Goal: Task Accomplishment & Management: Manage account settings

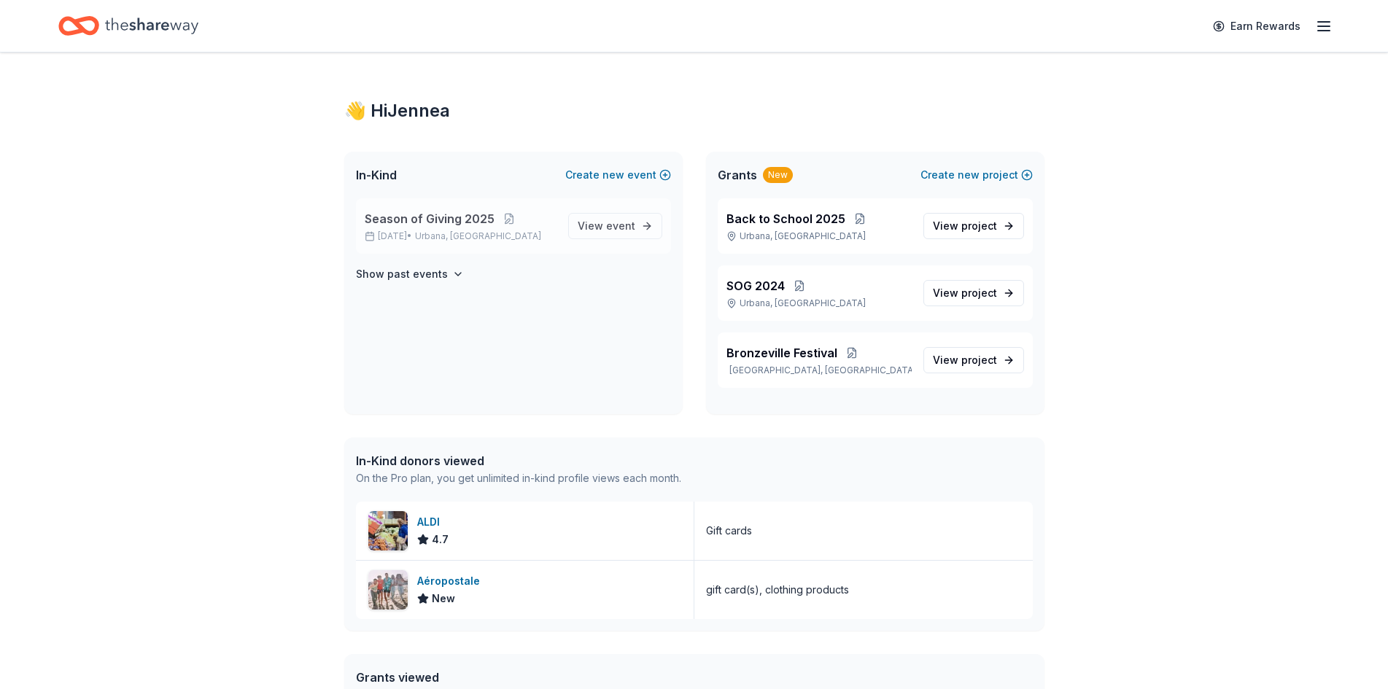
click at [424, 219] on span "Season of Giving 2025" at bounding box center [430, 219] width 130 height 18
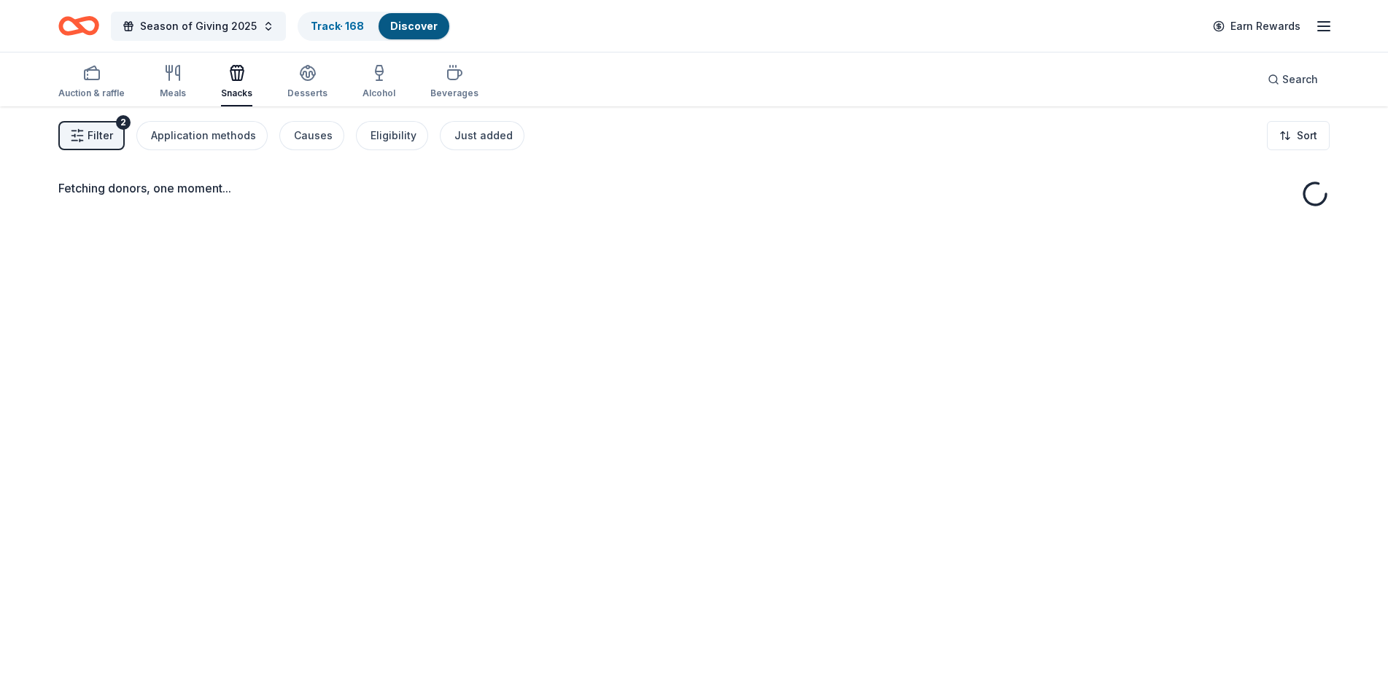
click at [479, 213] on div "Fetching donors, one moment..." at bounding box center [693, 196] width 1271 height 35
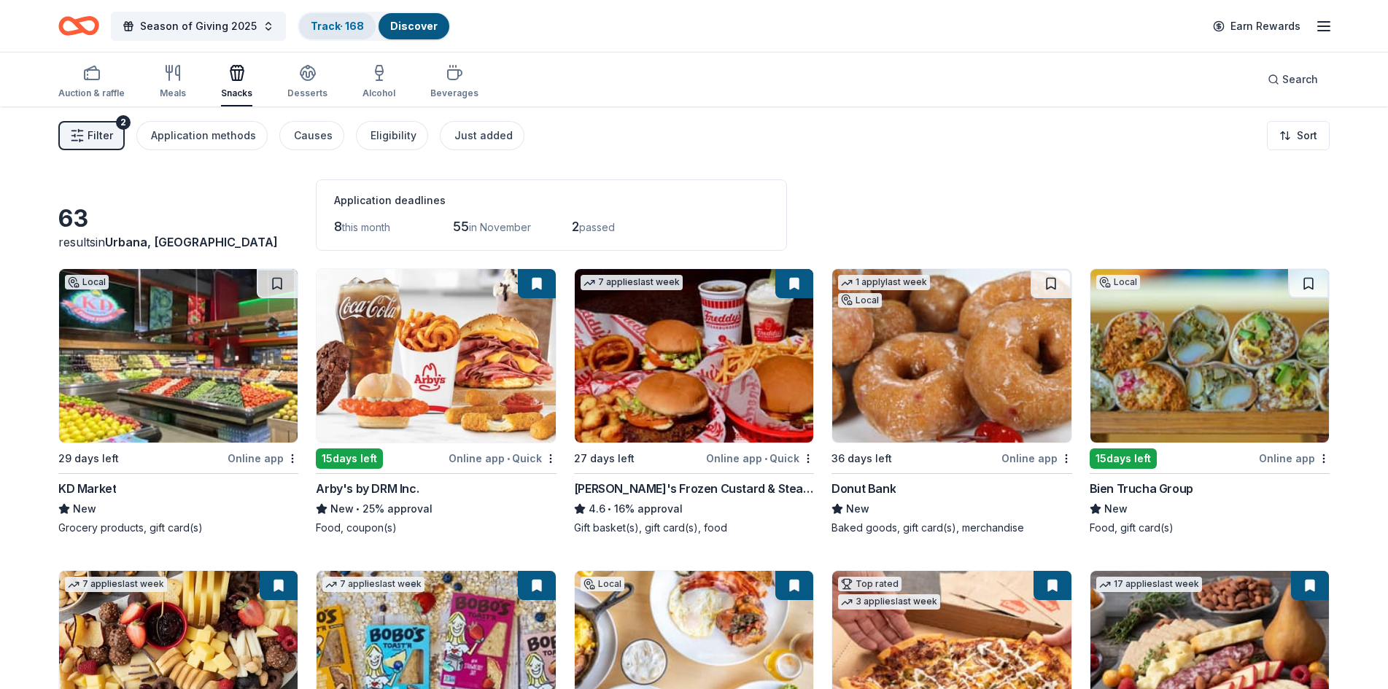
click at [312, 27] on link "Track · 168" at bounding box center [337, 26] width 53 height 12
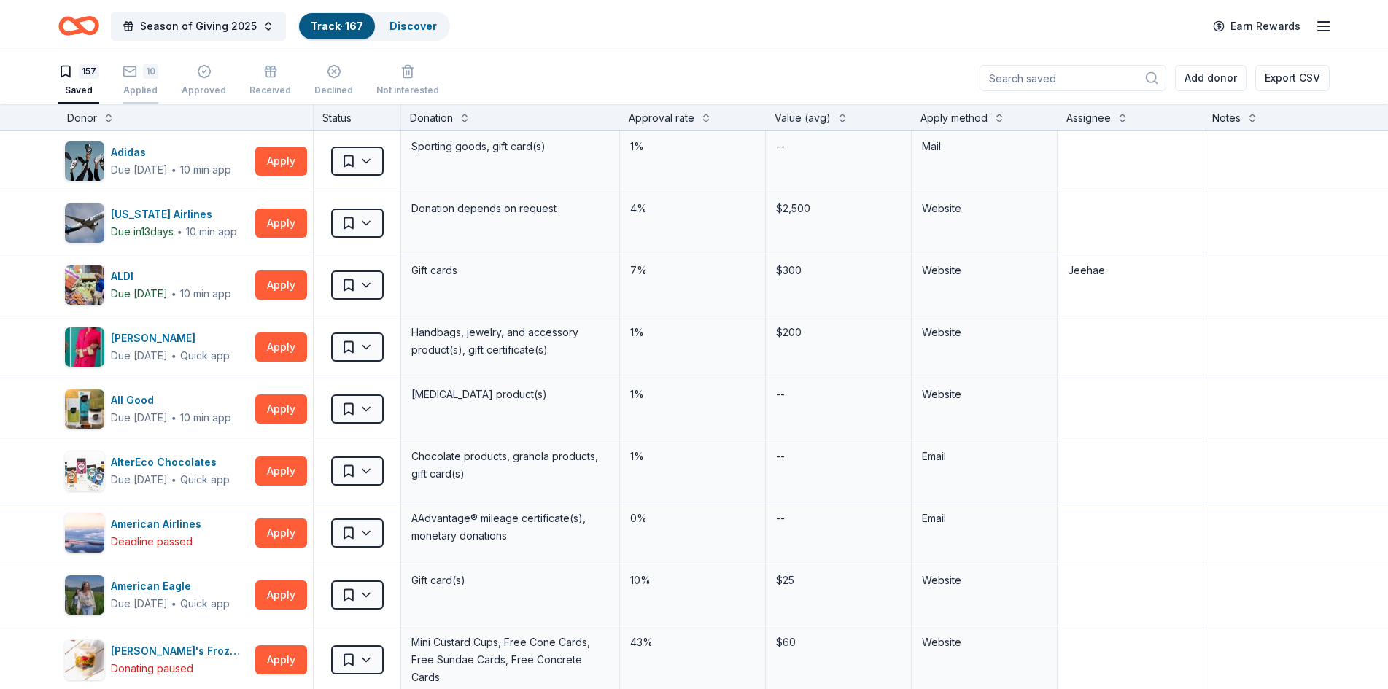
click at [152, 71] on div "10" at bounding box center [150, 71] width 15 height 15
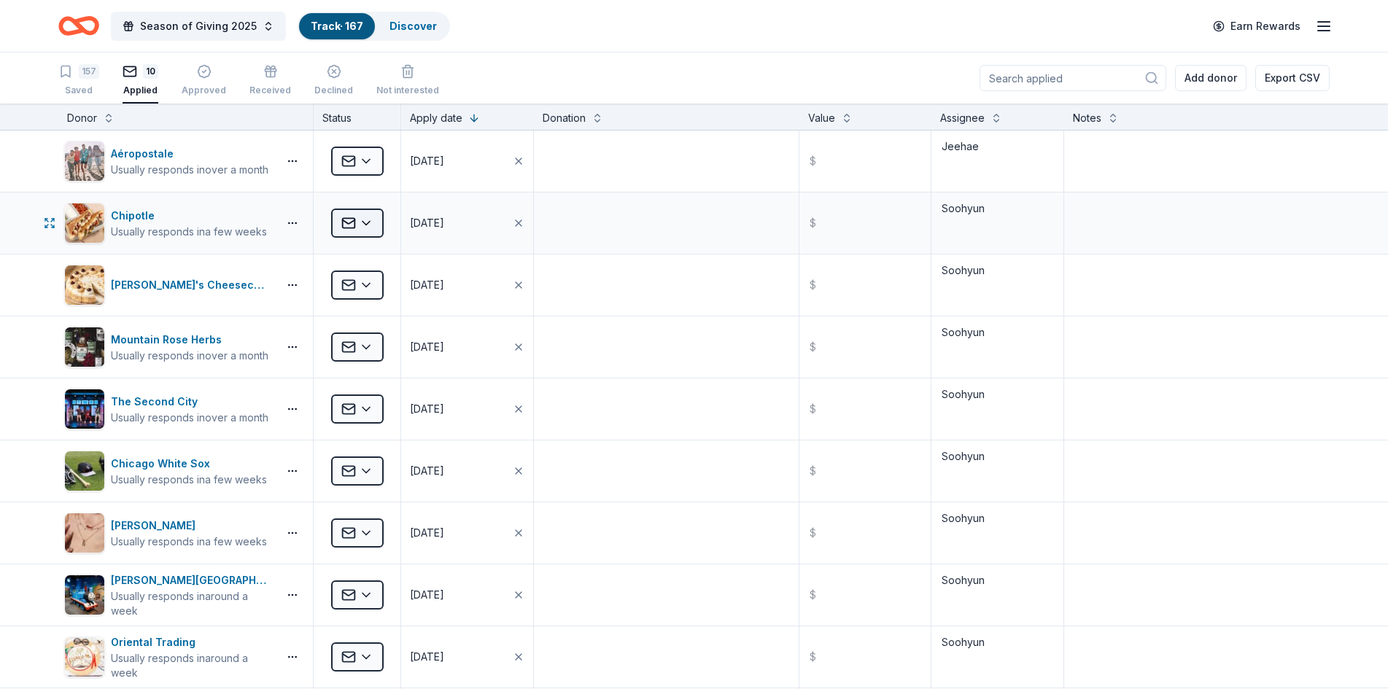
click at [376, 220] on html "Season of Giving 2025 Track · 167 Discover Earn Rewards 157 Saved 10 Applied Ap…" at bounding box center [694, 344] width 1388 height 689
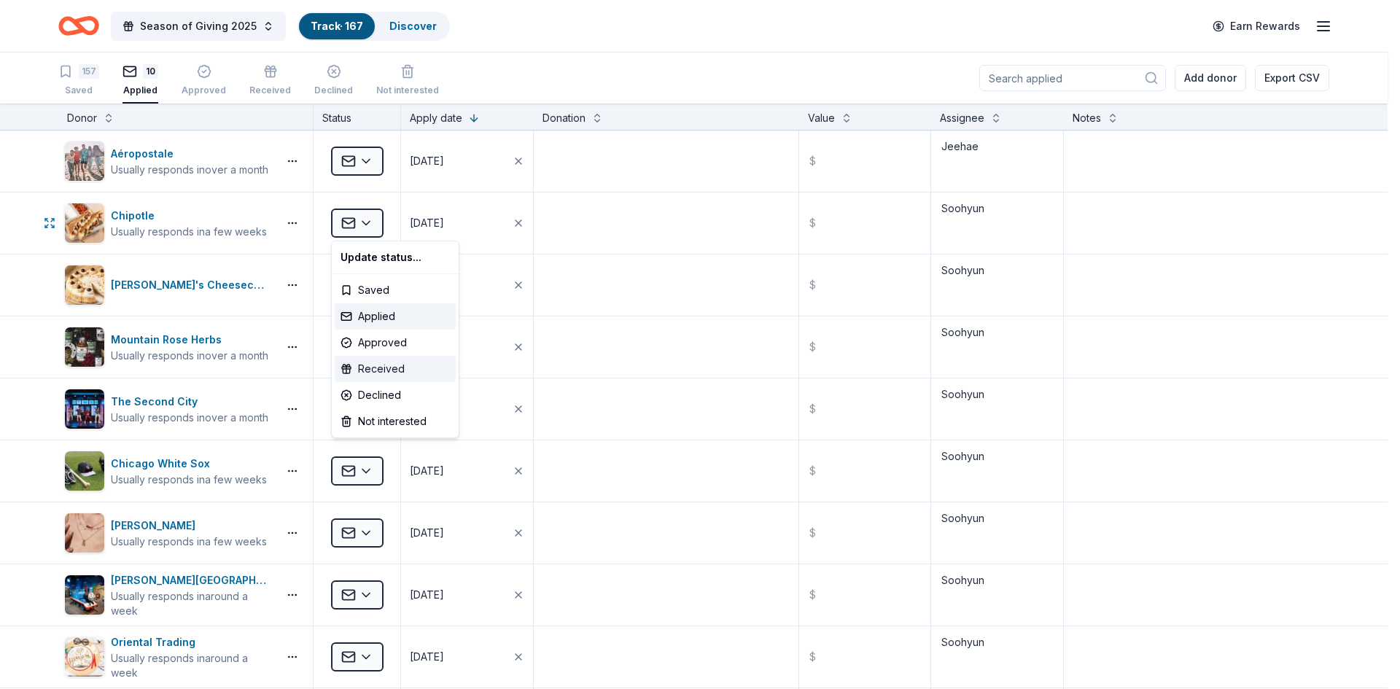
click at [381, 368] on div "Received" at bounding box center [395, 369] width 121 height 26
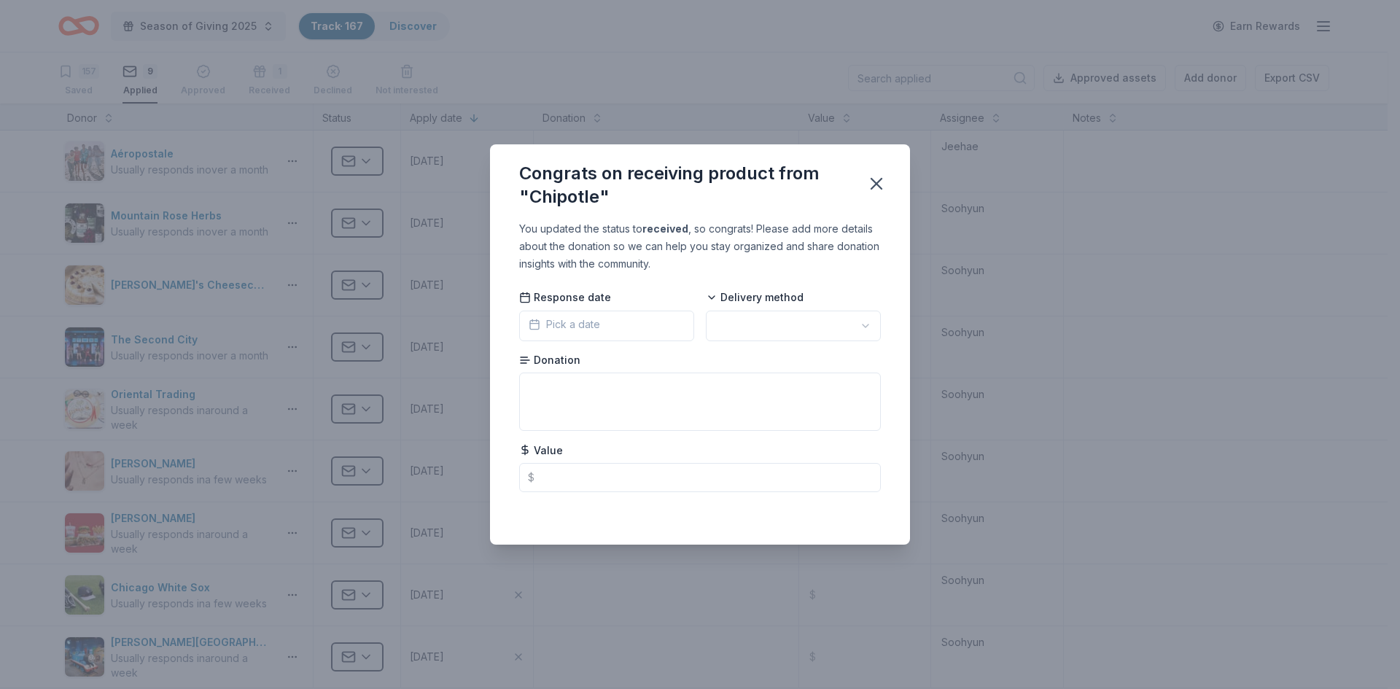
click at [640, 324] on button "Pick a date" at bounding box center [606, 326] width 175 height 31
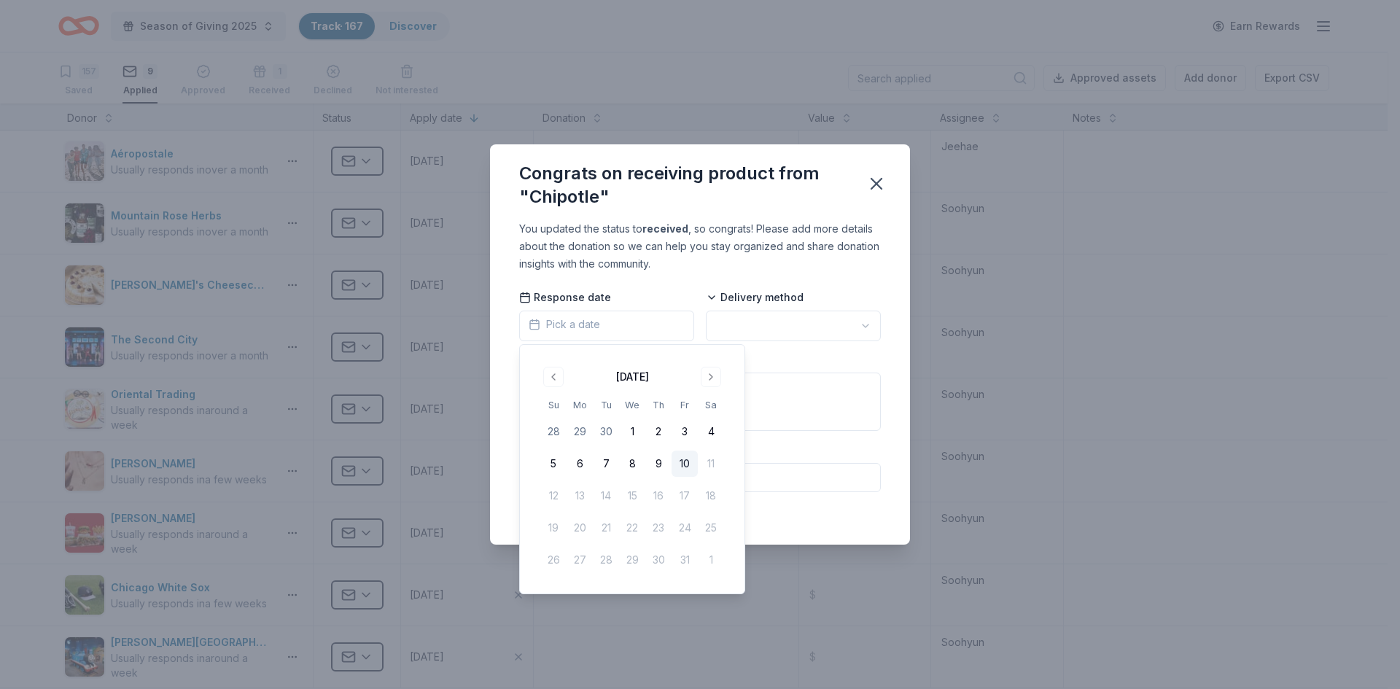
click at [624, 321] on button "Pick a date" at bounding box center [606, 326] width 175 height 31
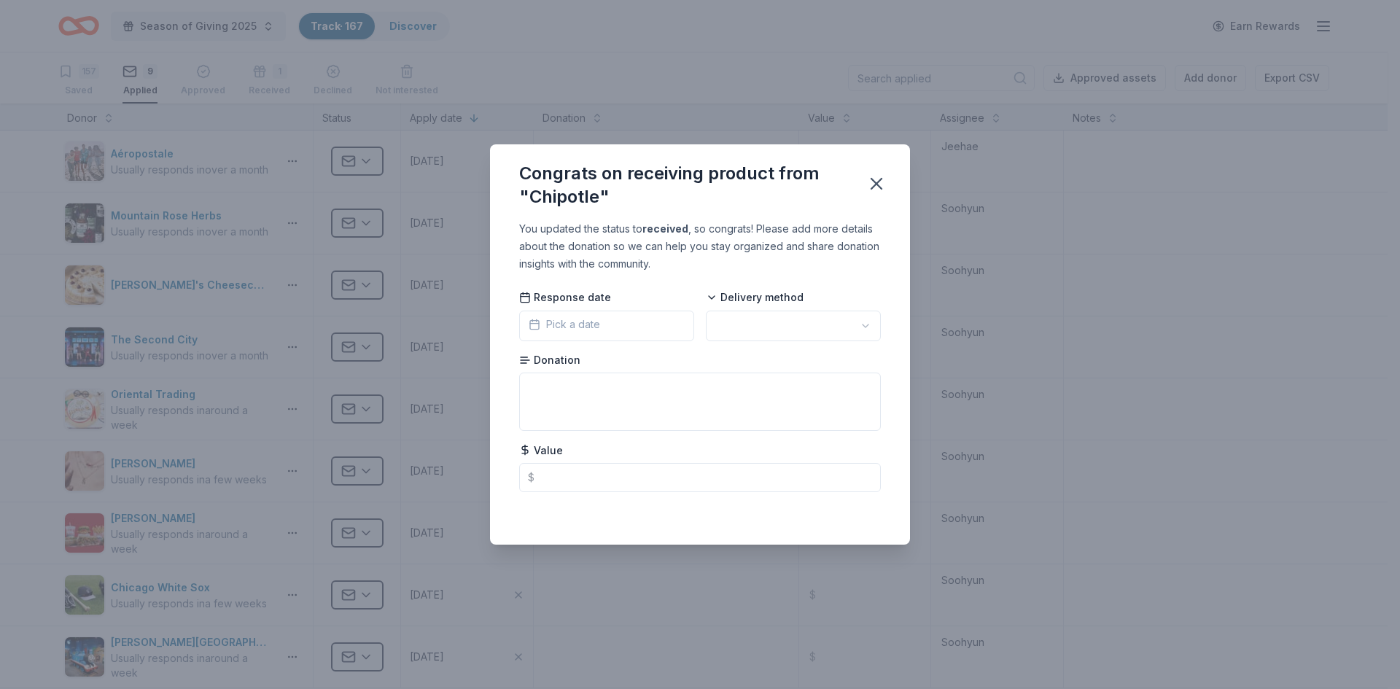
click at [591, 327] on span "Pick a date" at bounding box center [564, 325] width 71 height 18
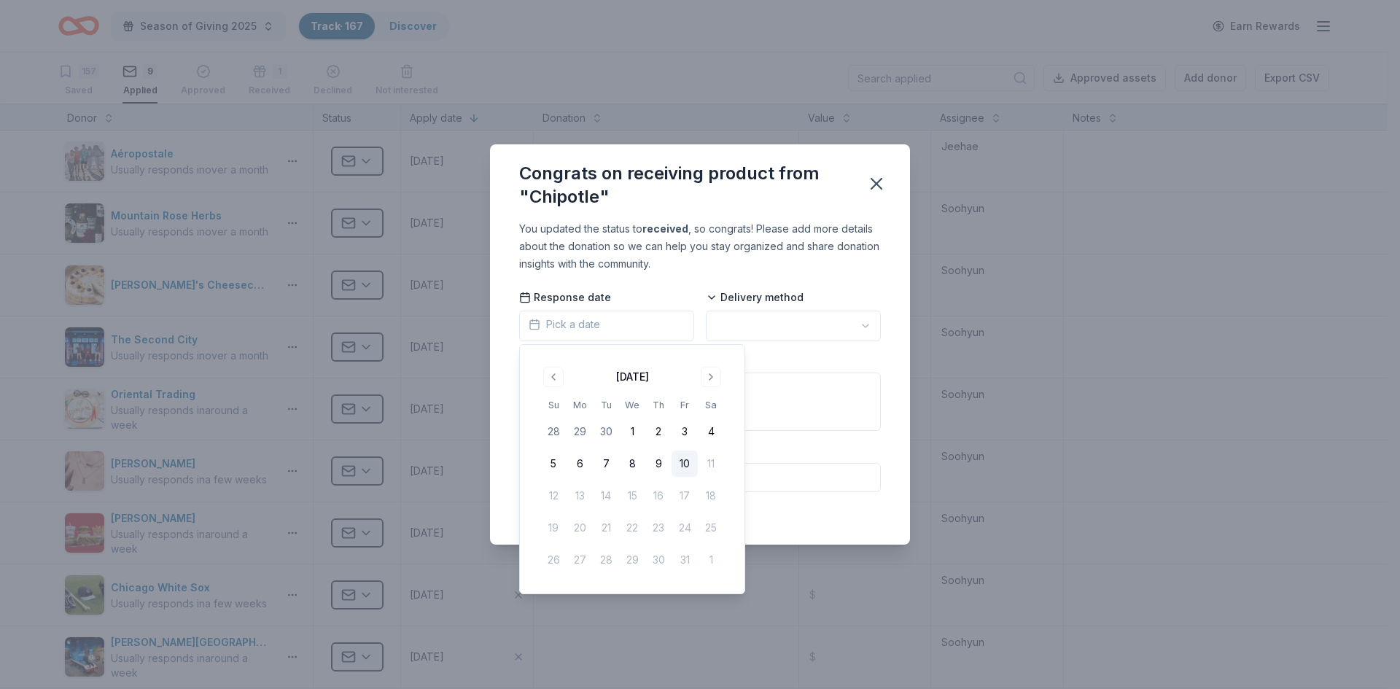
click at [687, 464] on button "10" at bounding box center [685, 464] width 26 height 26
click at [805, 261] on div "You updated the status to received , so congrats! Please add more details about…" at bounding box center [700, 246] width 362 height 53
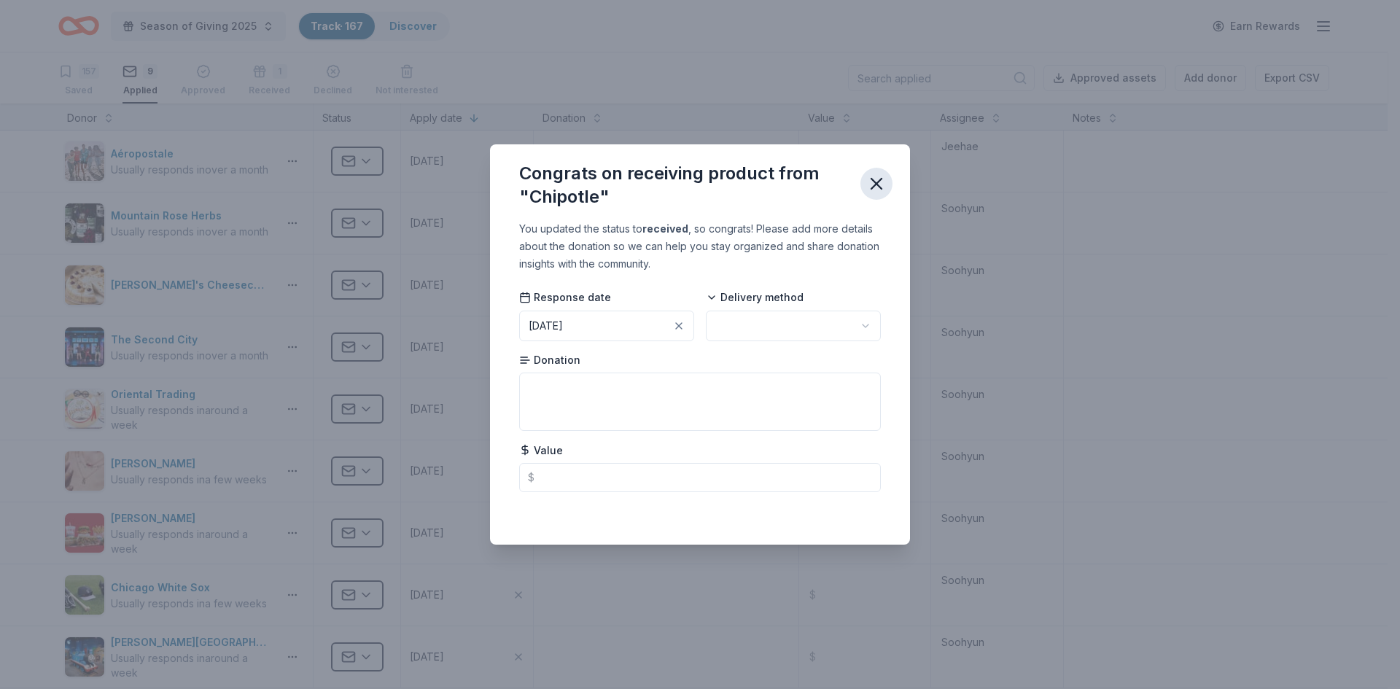
click at [870, 184] on icon "button" at bounding box center [876, 184] width 20 height 20
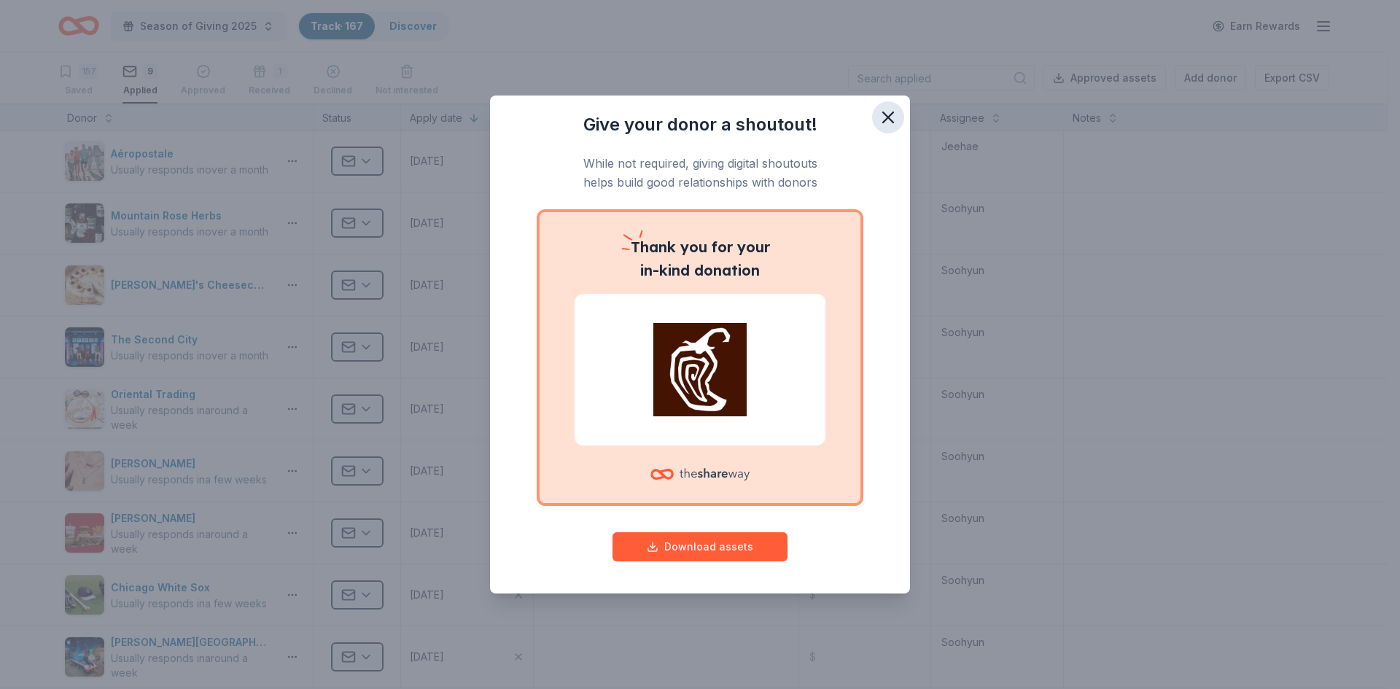
click at [888, 128] on button "button" at bounding box center [888, 117] width 32 height 32
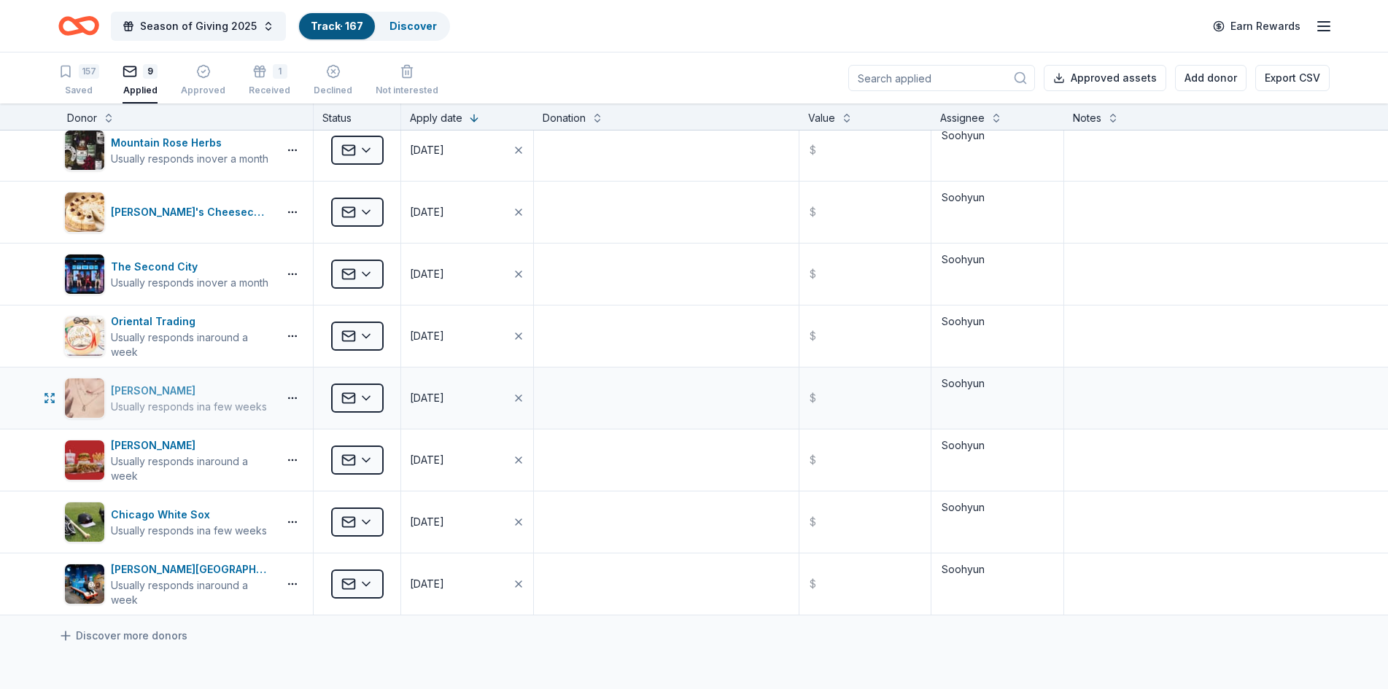
scroll to position [146, 0]
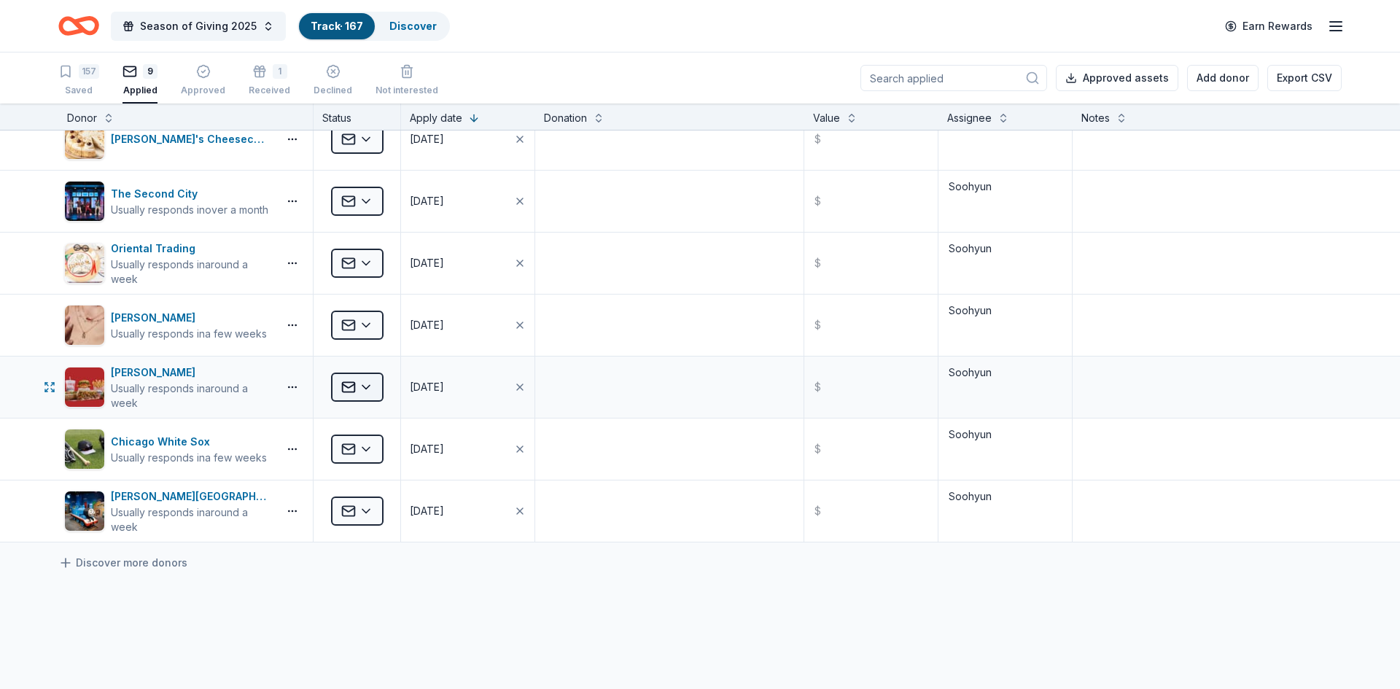
click at [376, 376] on html "Season of Giving 2025 Track · 167 Discover Earn Rewards 157 Saved 9 Applied App…" at bounding box center [700, 344] width 1400 height 689
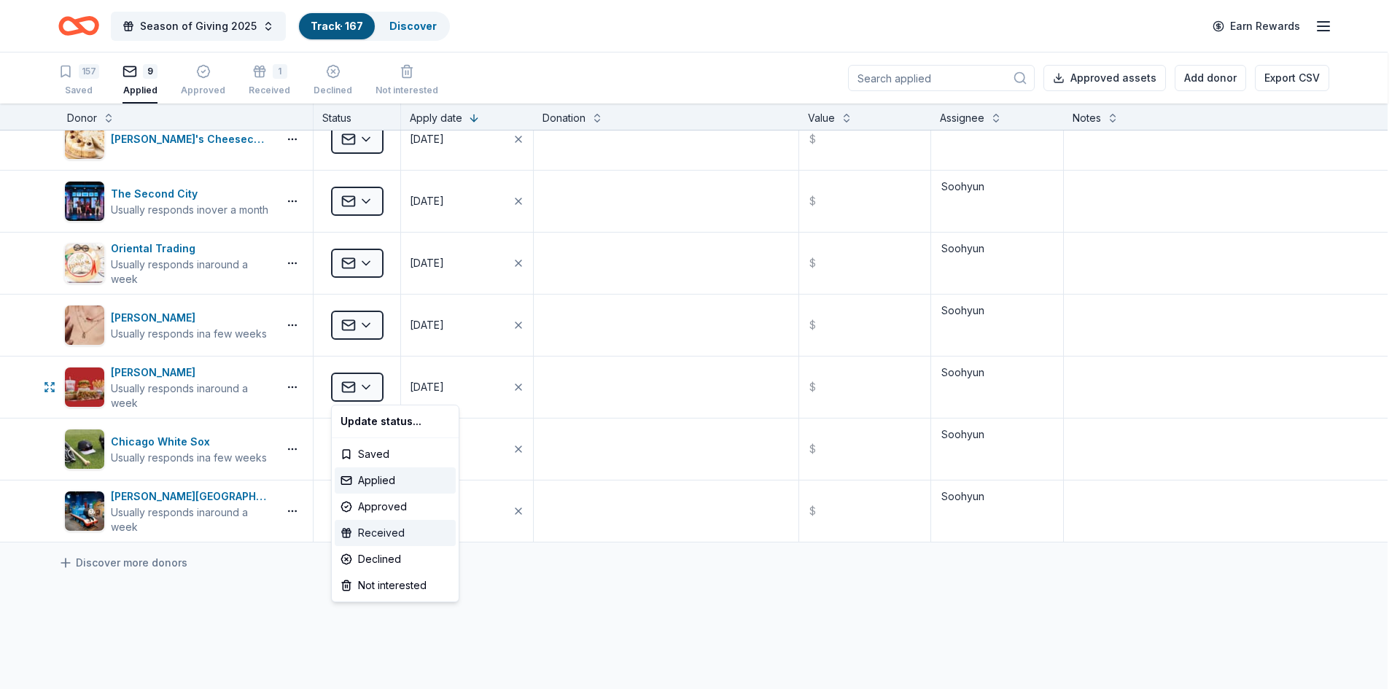
click at [395, 529] on div "Received" at bounding box center [395, 533] width 121 height 26
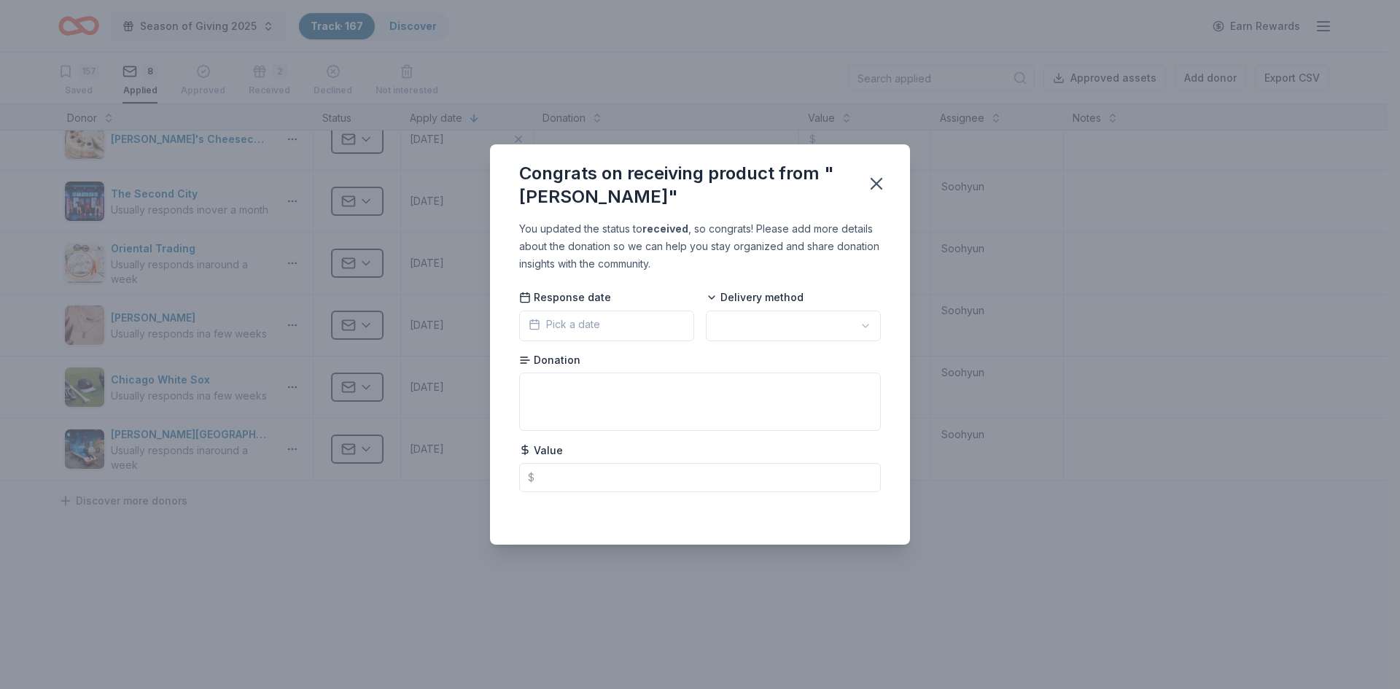
click at [568, 330] on span "Pick a date" at bounding box center [564, 325] width 71 height 18
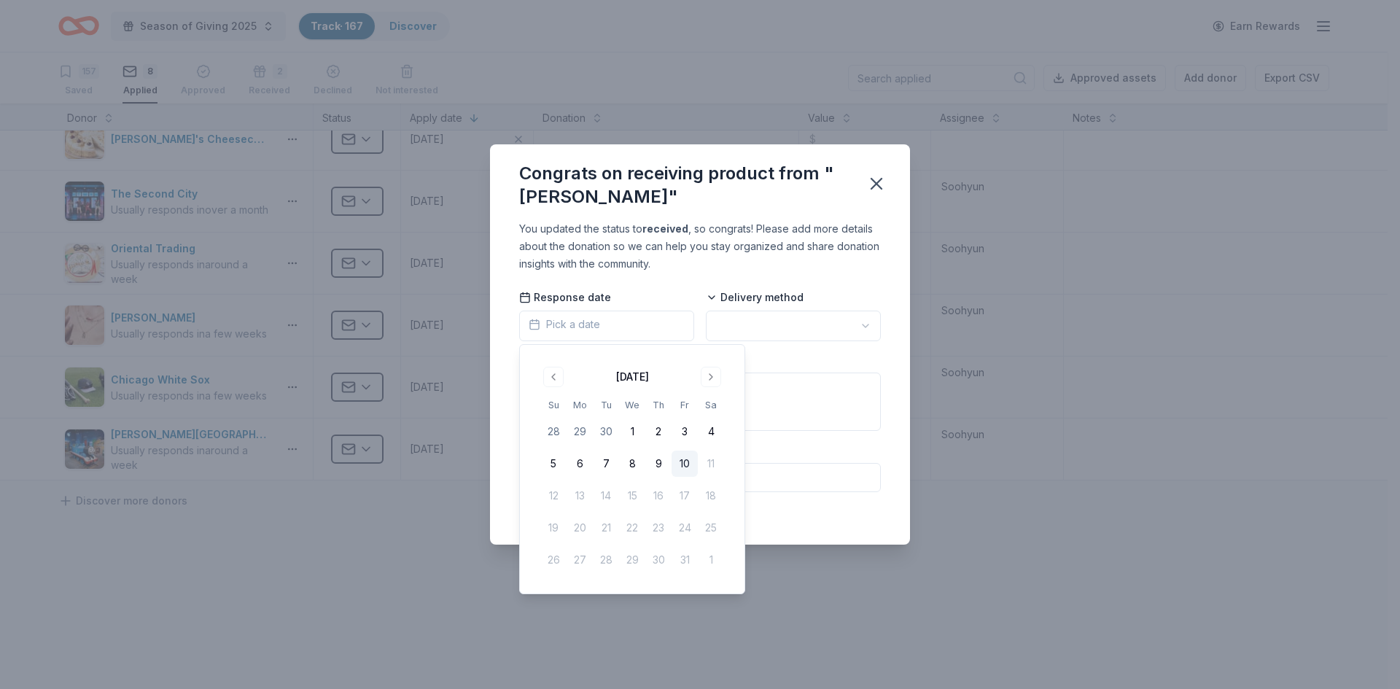
click at [679, 462] on button "10" at bounding box center [685, 464] width 26 height 26
click at [742, 276] on div "You updated the status to received , so congrats! Please add more details about…" at bounding box center [700, 382] width 420 height 324
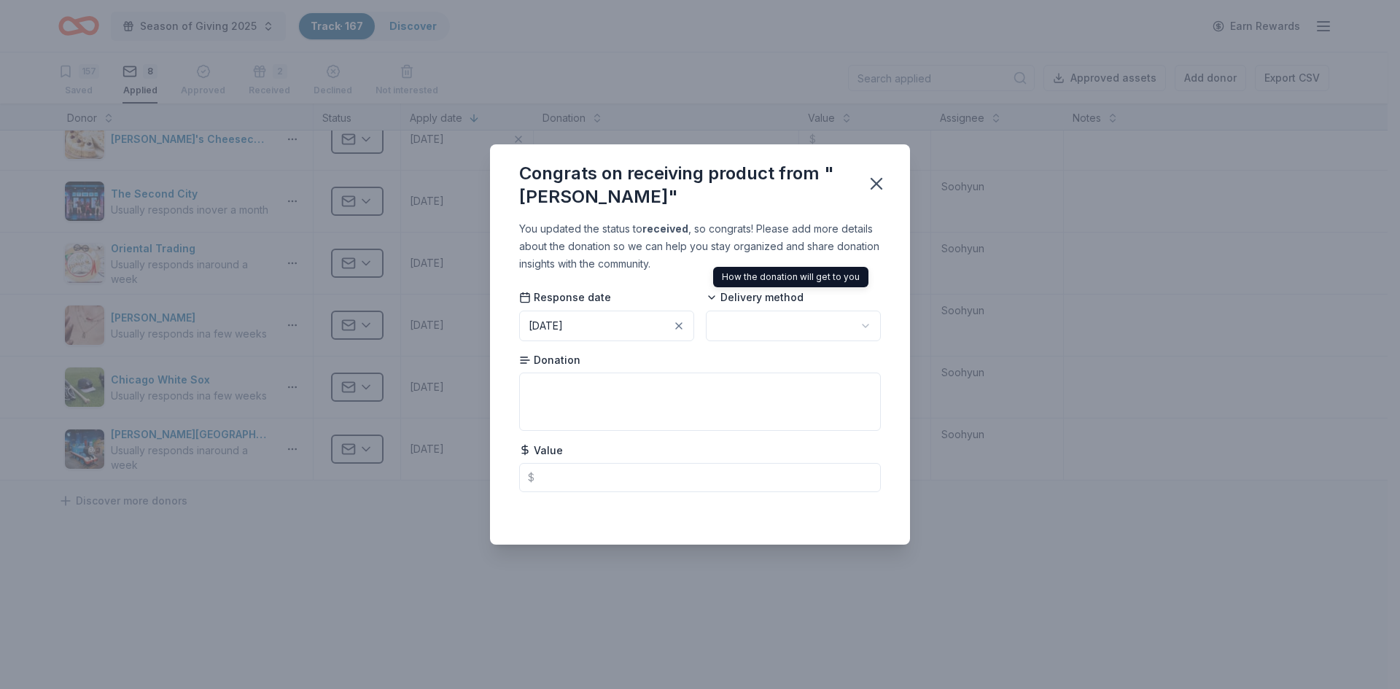
click at [725, 295] on span "Delivery method" at bounding box center [755, 297] width 98 height 15
click at [723, 299] on span "Delivery method" at bounding box center [755, 297] width 98 height 15
click at [861, 332] on html "Season of Giving 2025 Track · 167 Discover Earn Rewards 157 Saved 8 Applied App…" at bounding box center [700, 344] width 1400 height 689
click at [863, 325] on html "Season of Giving 2025 Track · 167 Discover Earn Rewards 157 Saved 8 Applied App…" at bounding box center [700, 344] width 1400 height 689
click at [780, 217] on div "Congrats on receiving product from "Portillo's"" at bounding box center [700, 182] width 420 height 76
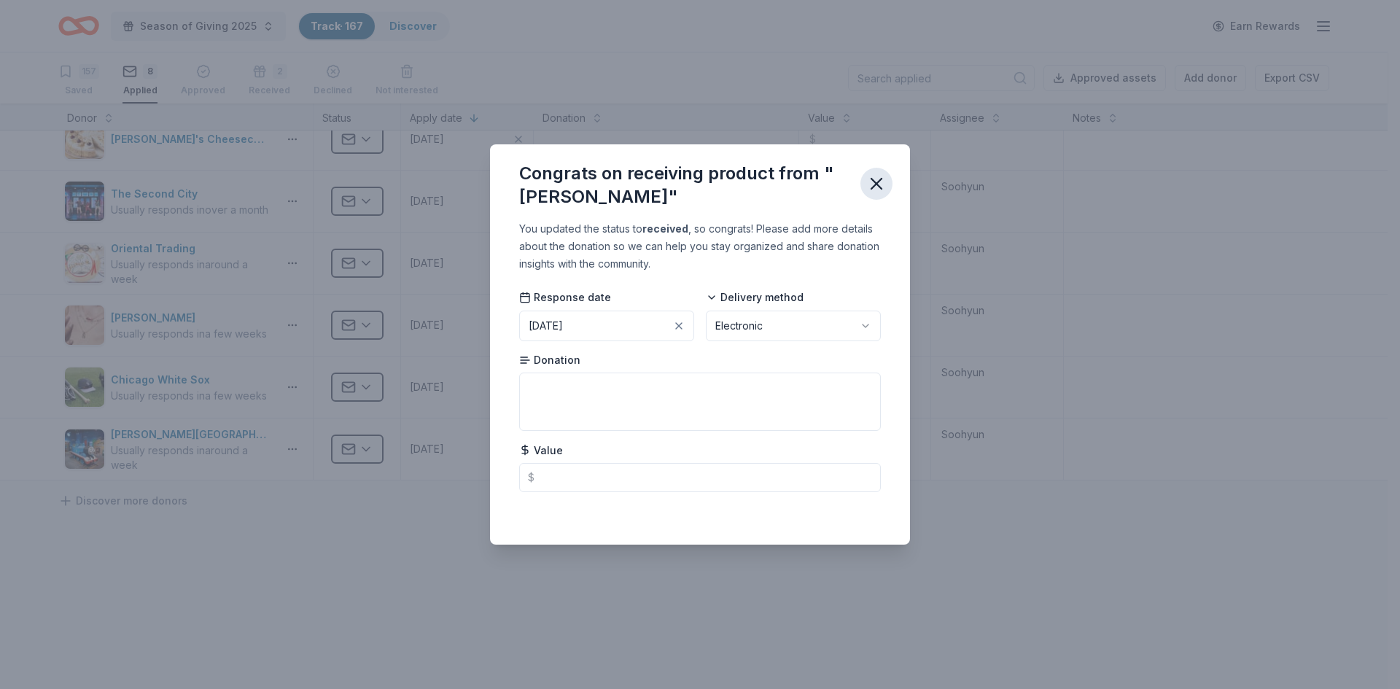
click at [876, 181] on icon "button" at bounding box center [876, 184] width 20 height 20
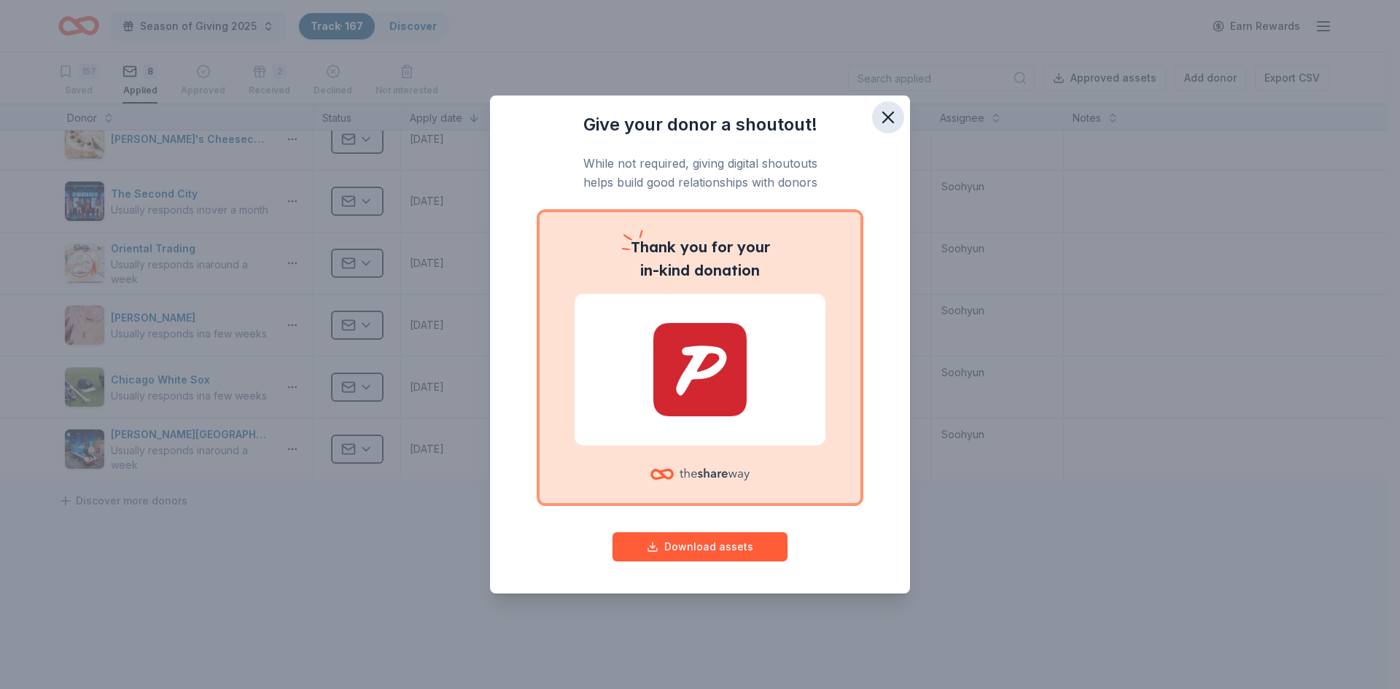
click at [890, 117] on icon "button" at bounding box center [888, 117] width 10 height 10
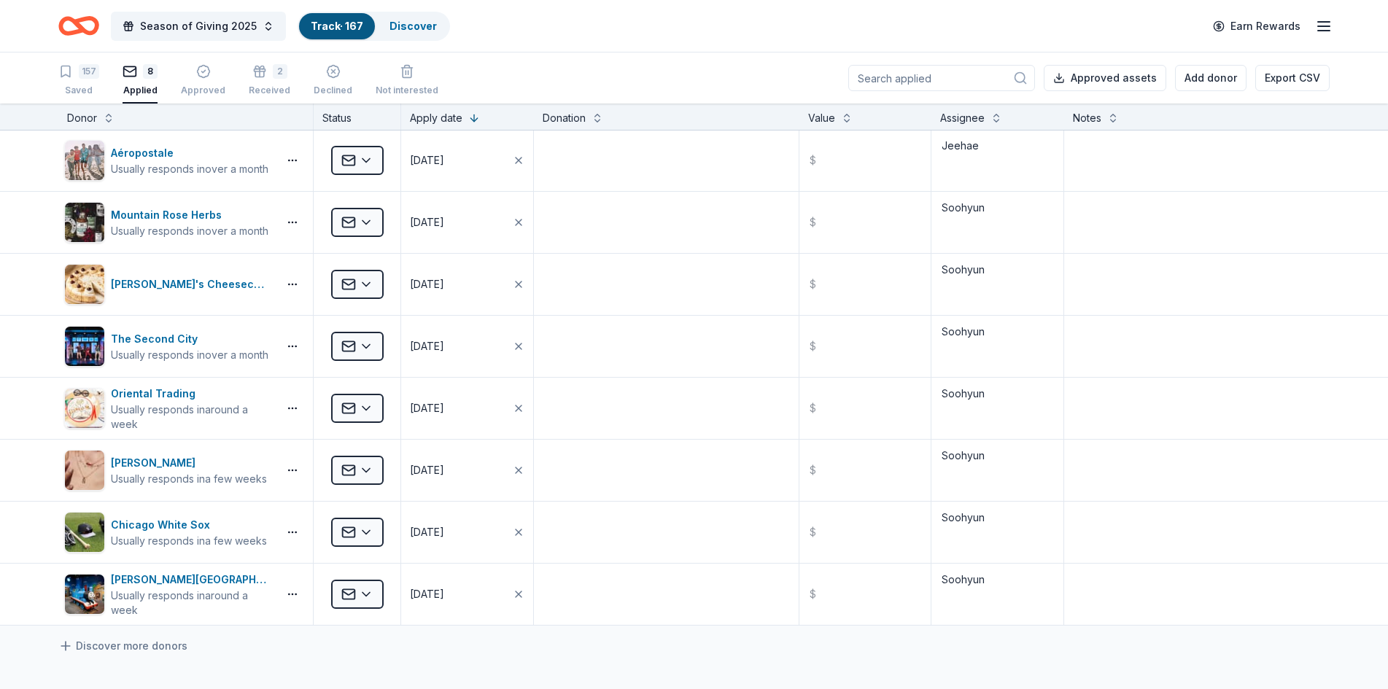
scroll to position [0, 0]
click at [373, 405] on html "Season of Giving 2025 Track · 167 Discover Earn Rewards 157 Saved 8 Applied App…" at bounding box center [694, 344] width 1388 height 689
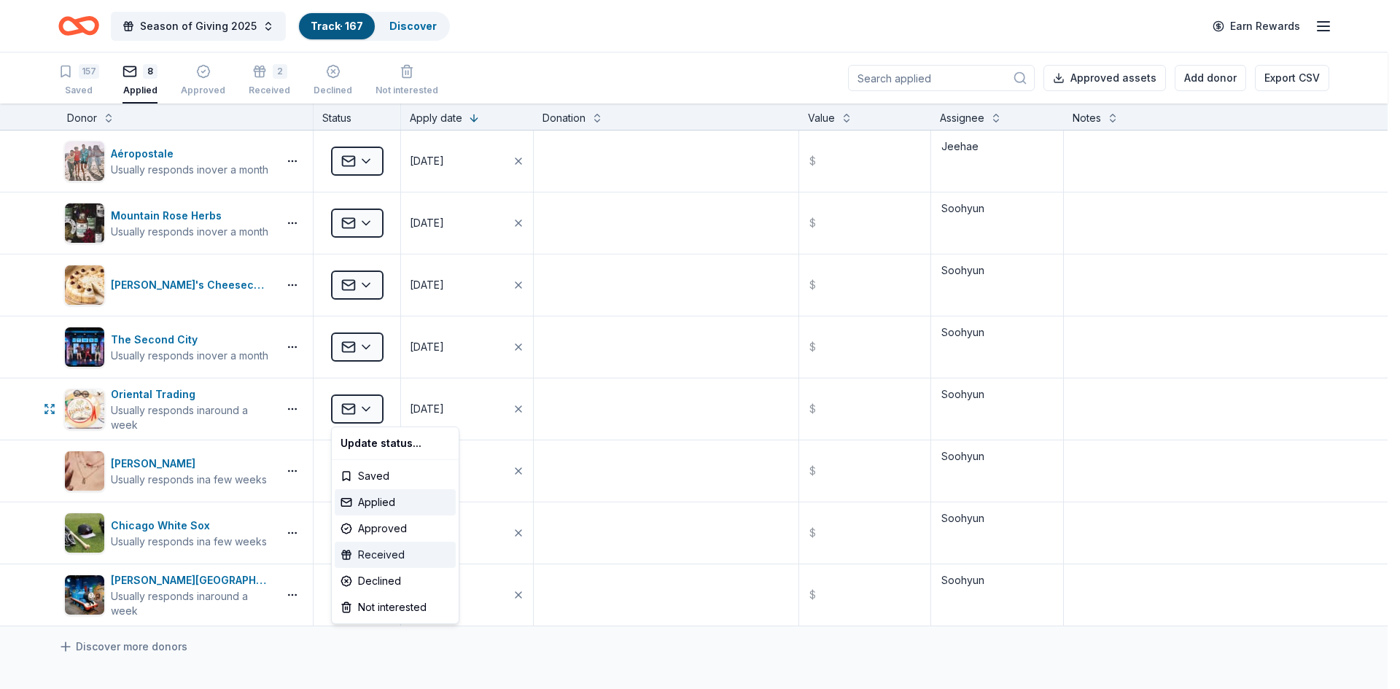
click at [396, 551] on div "Received" at bounding box center [395, 555] width 121 height 26
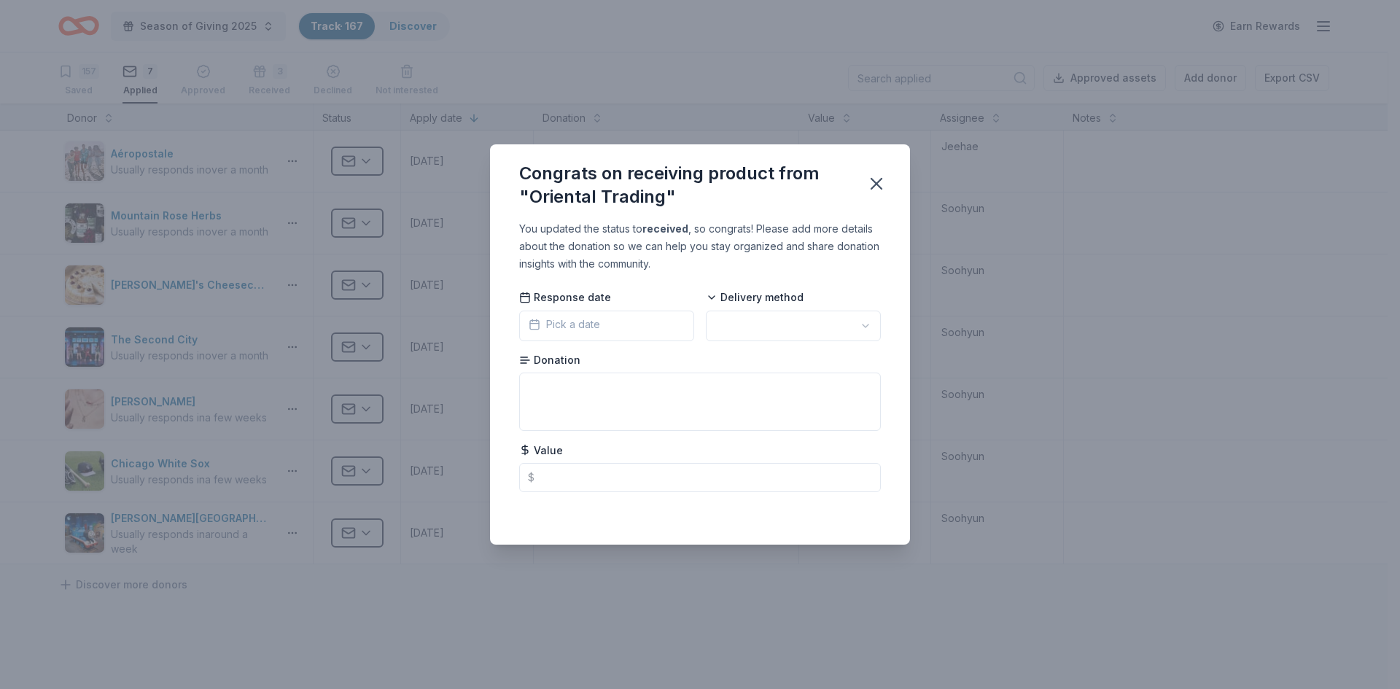
click at [591, 321] on span "Pick a date" at bounding box center [564, 325] width 71 height 18
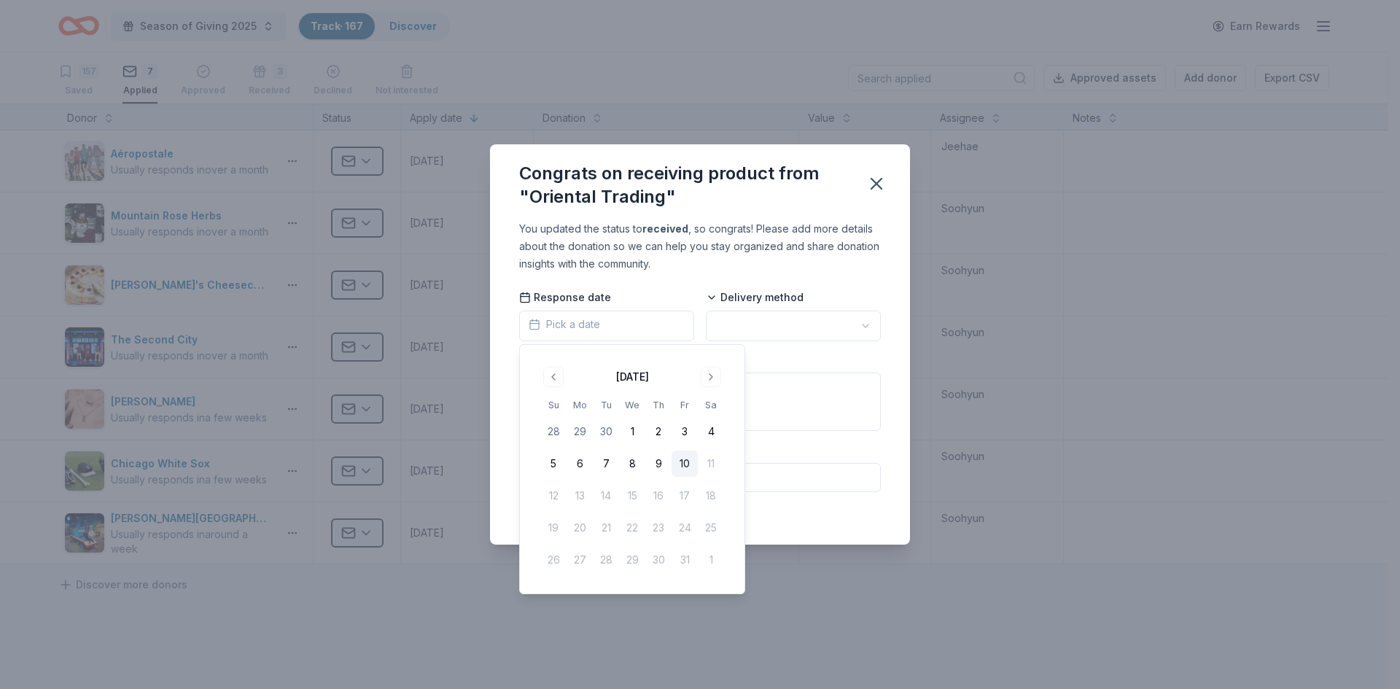
click at [680, 462] on button "10" at bounding box center [685, 464] width 26 height 26
click at [785, 203] on div "Congrats on receiving product from "Oriental Trading"" at bounding box center [684, 185] width 330 height 47
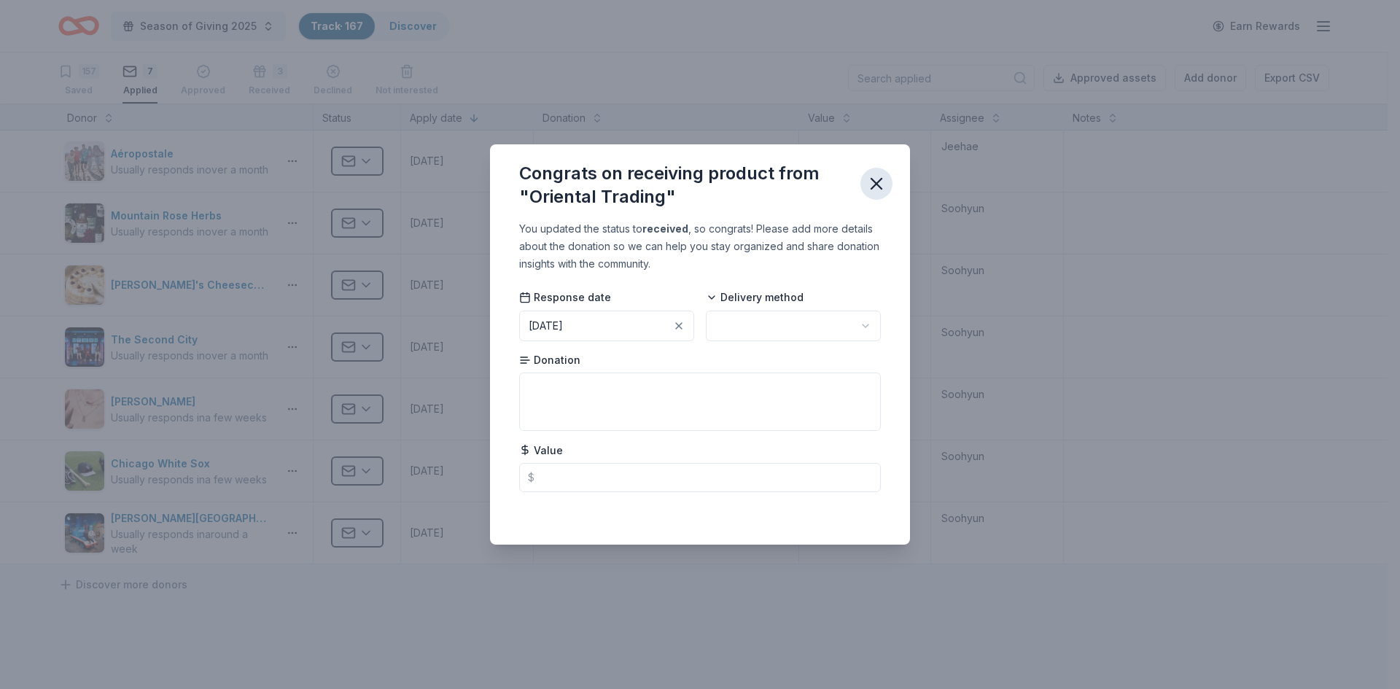
click at [882, 184] on icon "button" at bounding box center [876, 184] width 20 height 20
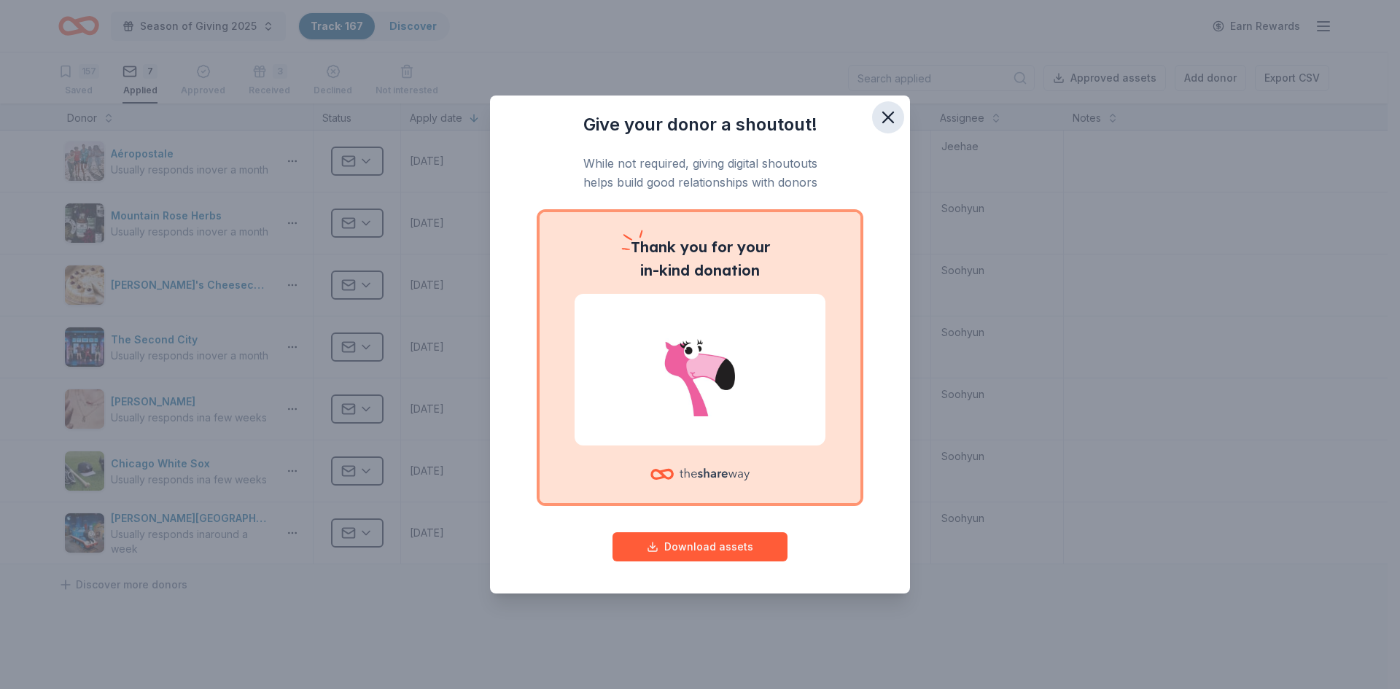
click at [881, 116] on icon "button" at bounding box center [888, 117] width 20 height 20
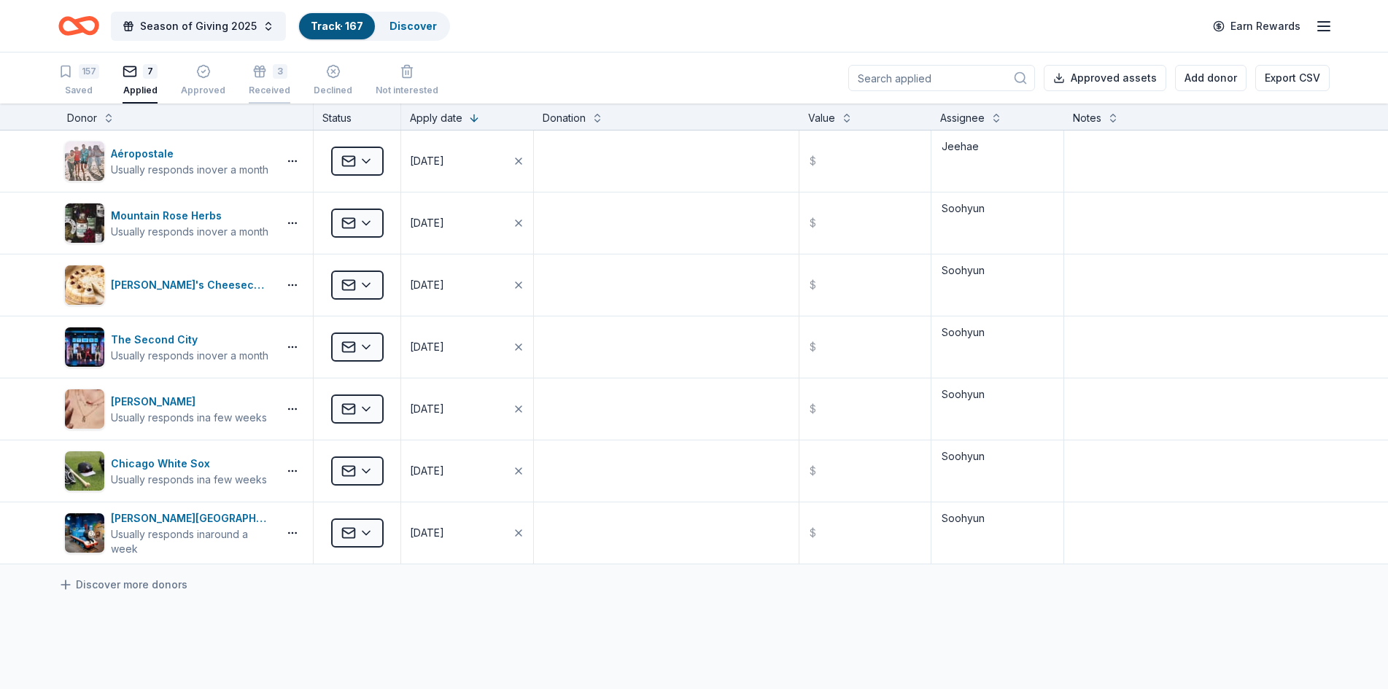
click at [257, 89] on div "Received" at bounding box center [270, 83] width 42 height 12
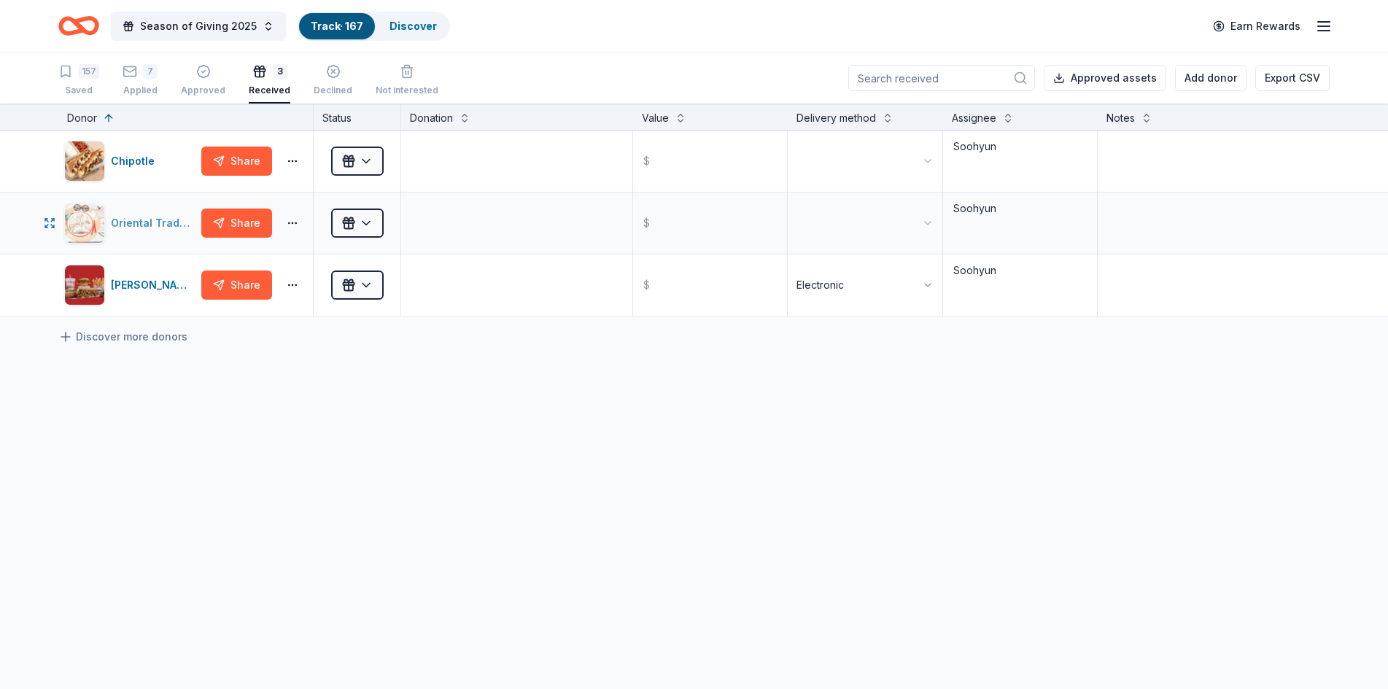
click at [134, 221] on div "Oriental Trading" at bounding box center [153, 223] width 85 height 18
click at [147, 87] on div "Applied" at bounding box center [140, 91] width 35 height 12
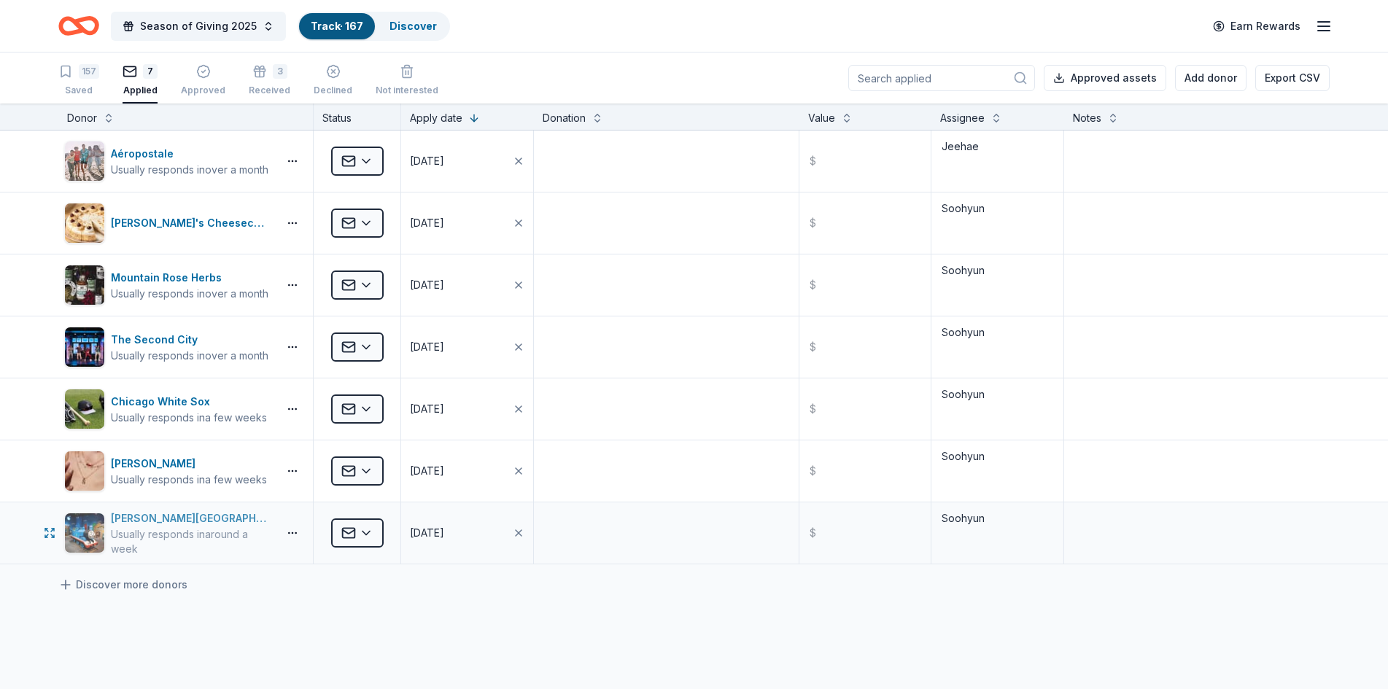
click at [188, 523] on div "Kohl Children's Museum" at bounding box center [191, 519] width 161 height 18
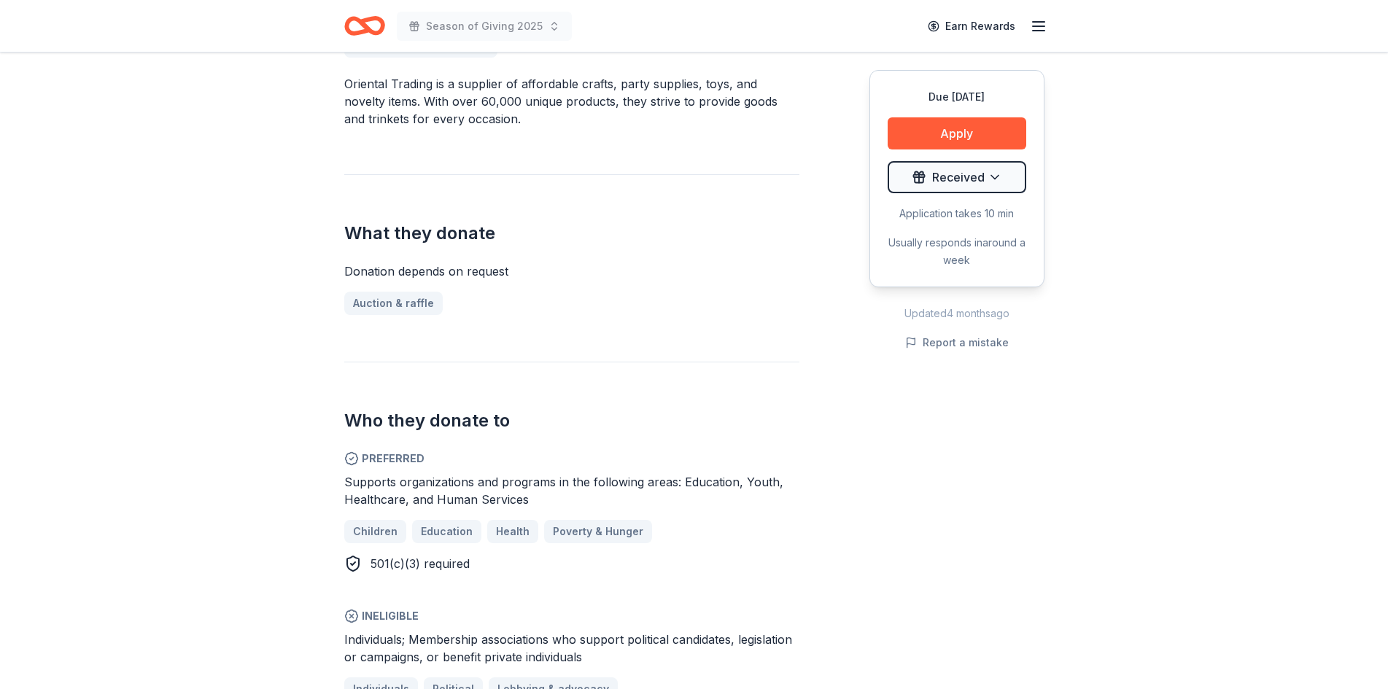
scroll to position [73, 0]
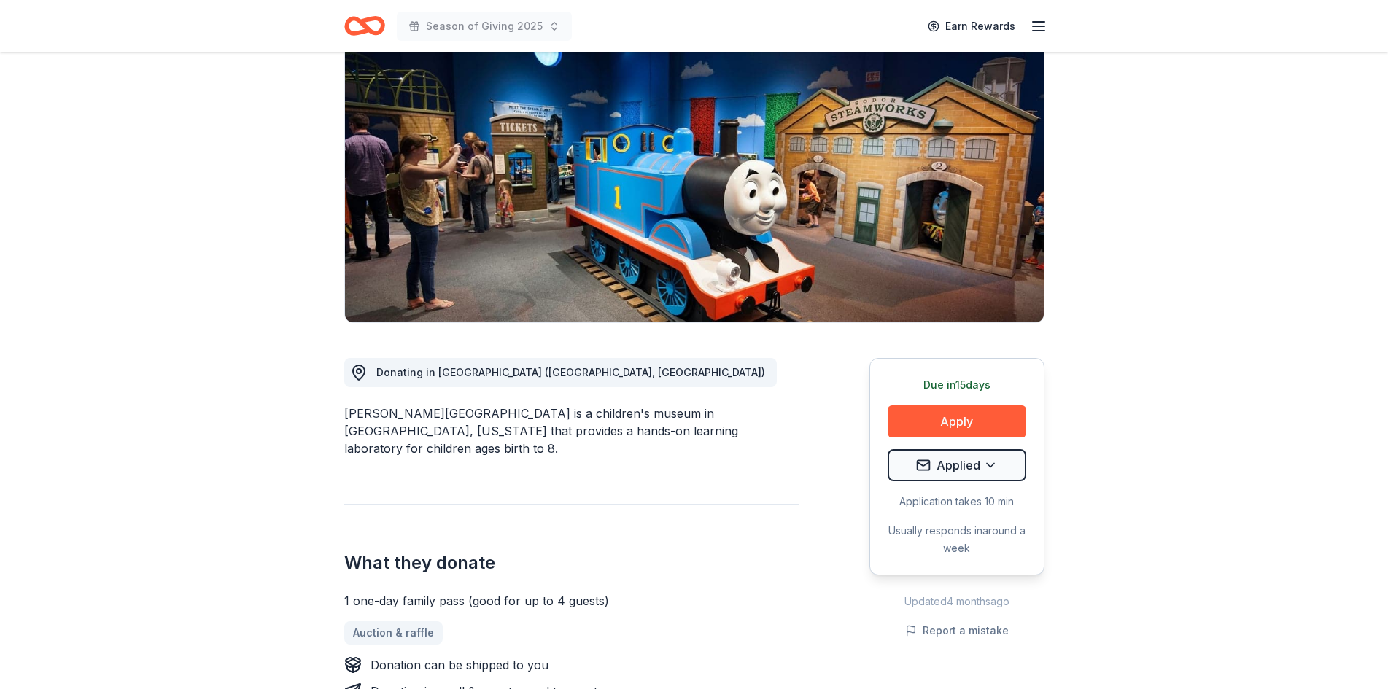
scroll to position [146, 0]
